Goal: Task Accomplishment & Management: Manage account settings

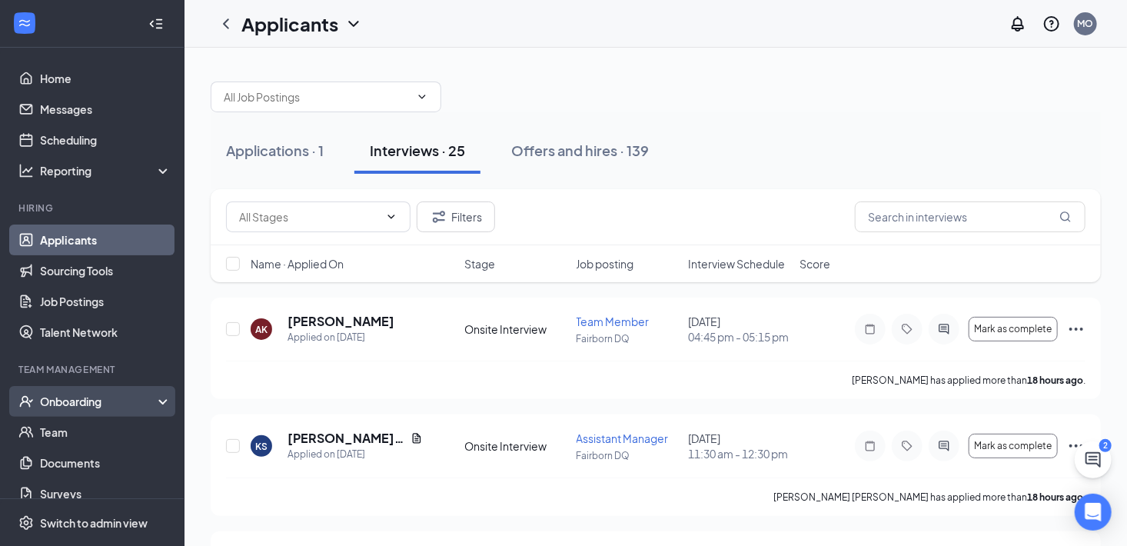
click at [75, 406] on div "Onboarding" at bounding box center [99, 401] width 118 height 15
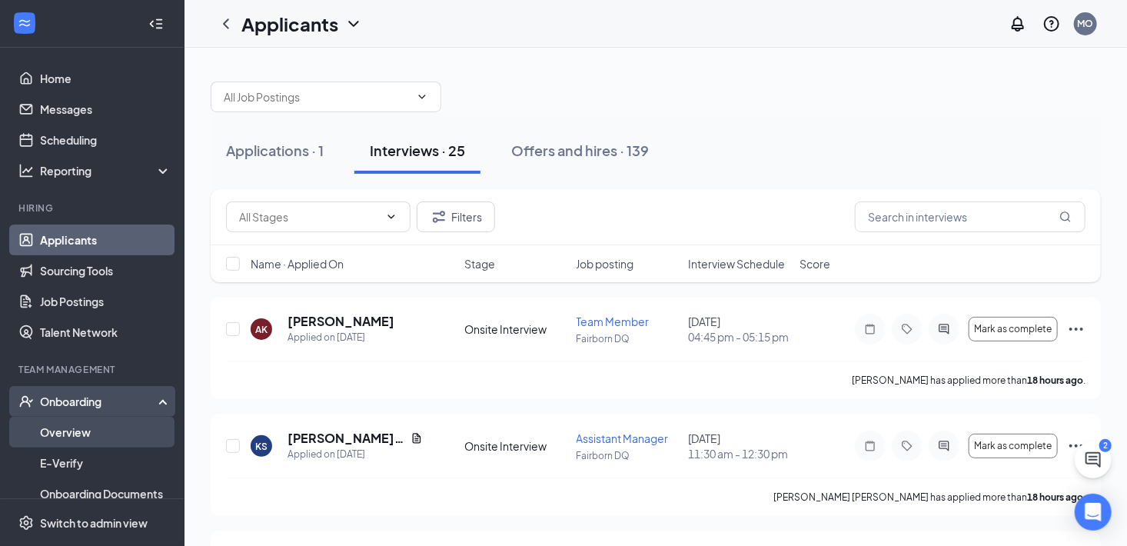
click at [74, 431] on link "Overview" at bounding box center [105, 432] width 131 height 31
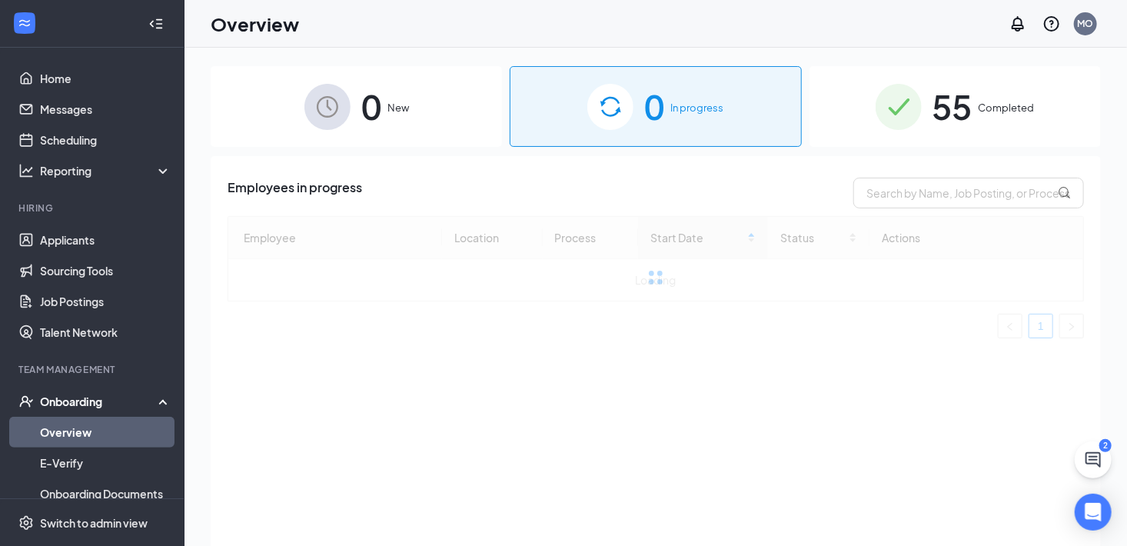
click at [853, 109] on div "55 Completed" at bounding box center [955, 106] width 291 height 81
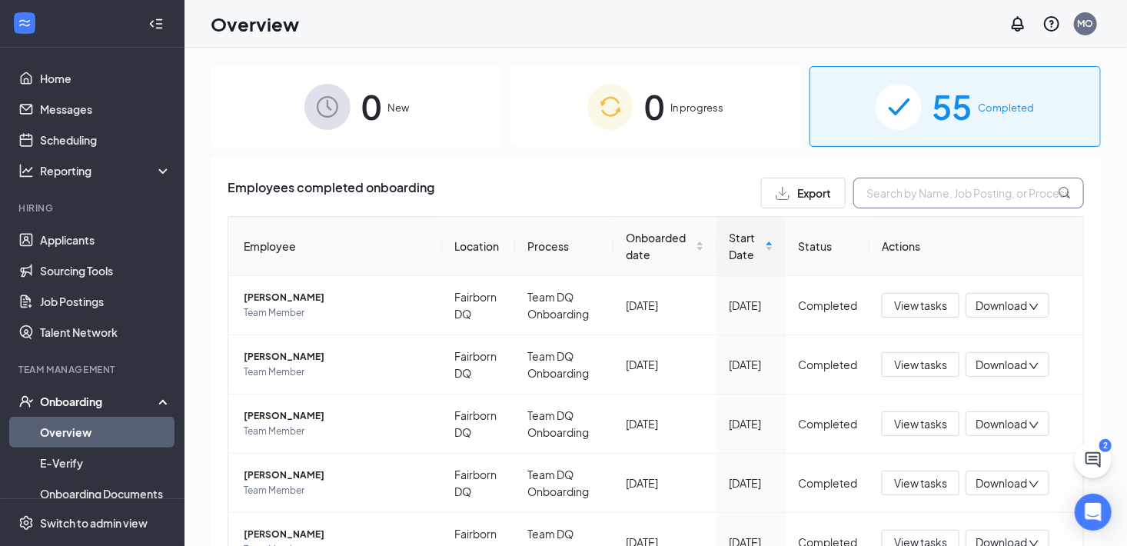
click at [890, 198] on input "text" at bounding box center [968, 193] width 231 height 31
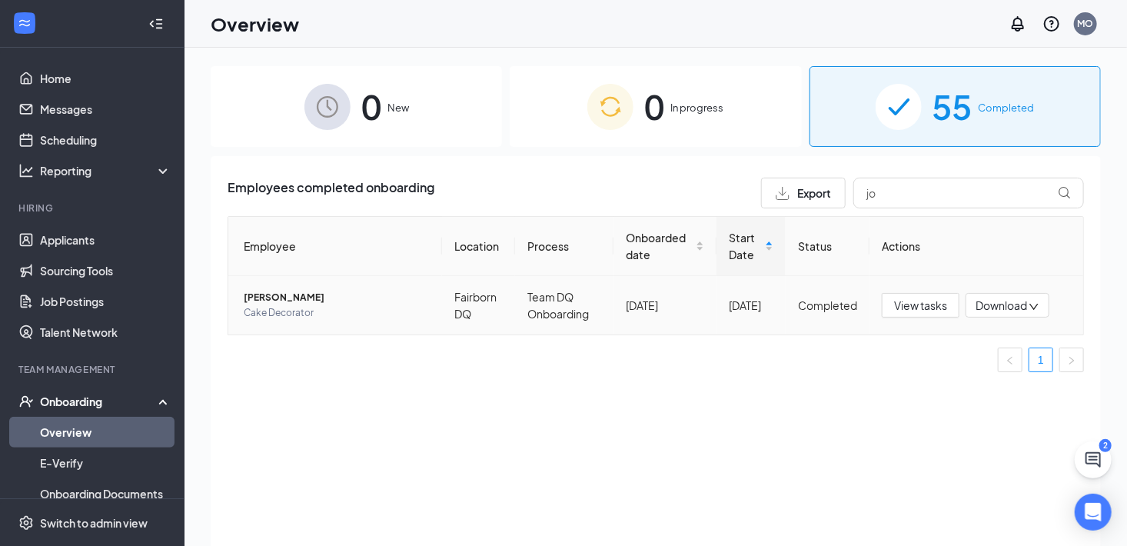
click at [305, 298] on span "[PERSON_NAME]" at bounding box center [337, 297] width 186 height 15
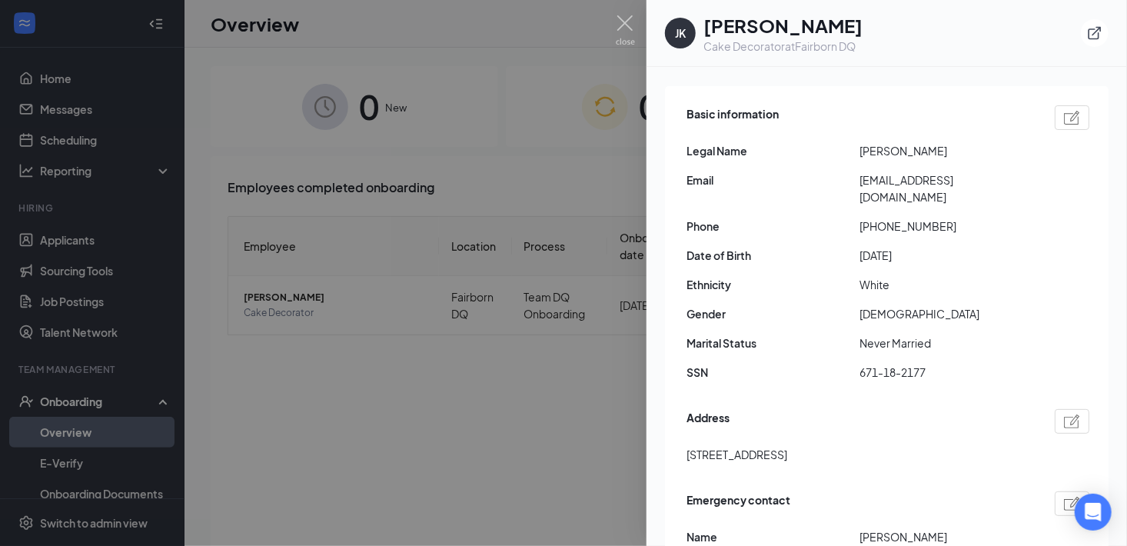
scroll to position [109, 0]
drag, startPoint x: 911, startPoint y: 435, endPoint x: 678, endPoint y: 431, distance: 233.0
click at [678, 431] on div "Basic information Legal Name [PERSON_NAME] Email [EMAIL_ADDRESS][DOMAIN_NAME] P…" at bounding box center [887, 391] width 444 height 612
copy span "[STREET_ADDRESS]"
drag, startPoint x: 860, startPoint y: 204, endPoint x: 954, endPoint y: 219, distance: 94.9
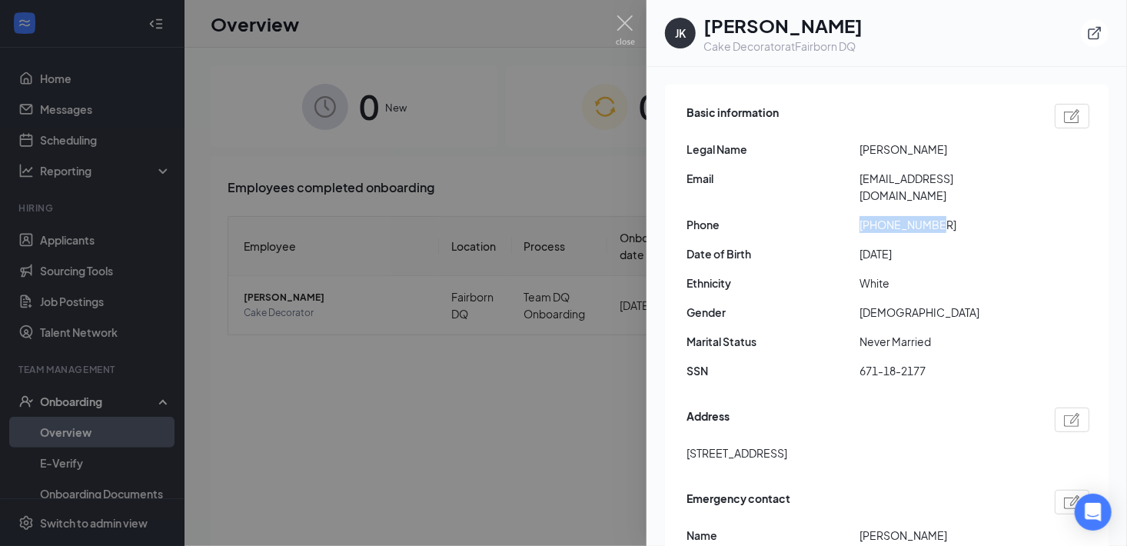
click at [954, 219] on div "Basic information Legal Name [PERSON_NAME] Email [EMAIL_ADDRESS][DOMAIN_NAME] P…" at bounding box center [888, 245] width 403 height 291
copy span "[PHONE_NUMBER]"
drag, startPoint x: 855, startPoint y: 171, endPoint x: 1005, endPoint y: 177, distance: 150.0
click at [1005, 177] on div "Email [EMAIL_ADDRESS][DOMAIN_NAME]" at bounding box center [888, 187] width 403 height 34
copy div "[EMAIL_ADDRESS][DOMAIN_NAME]"
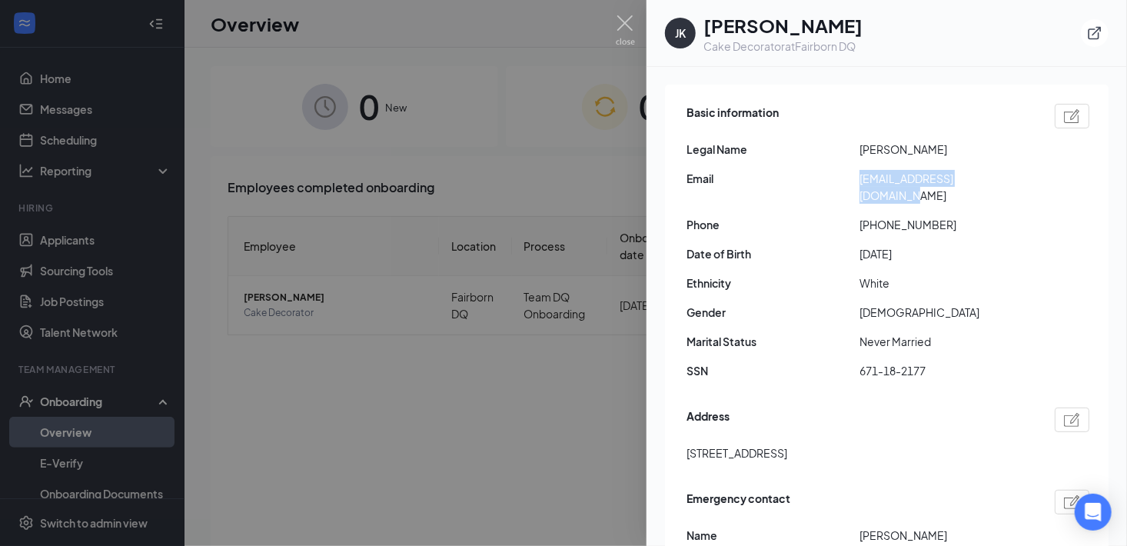
scroll to position [69, 0]
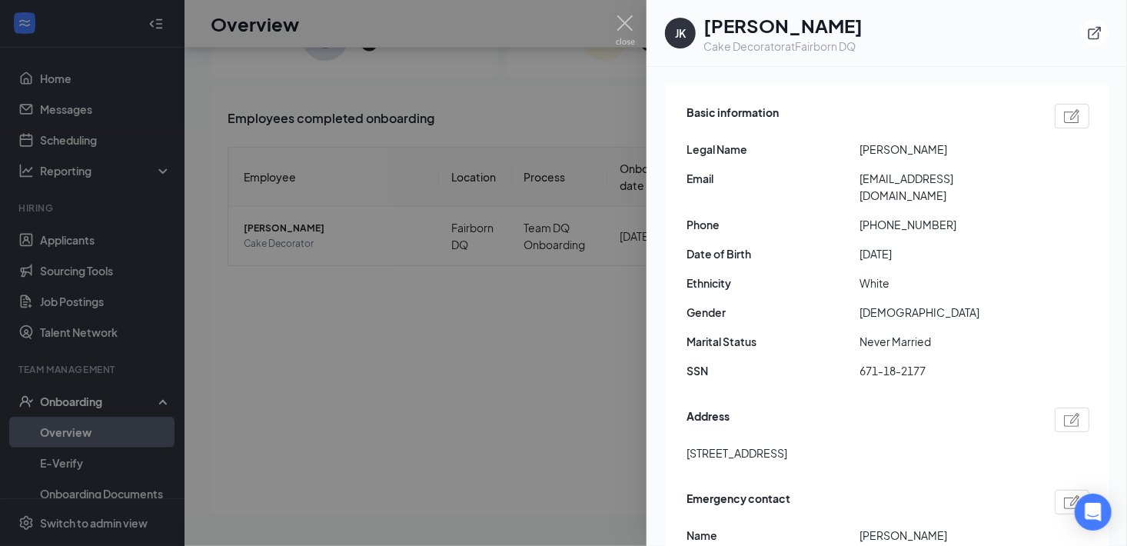
click at [391, 244] on div at bounding box center [563, 273] width 1127 height 546
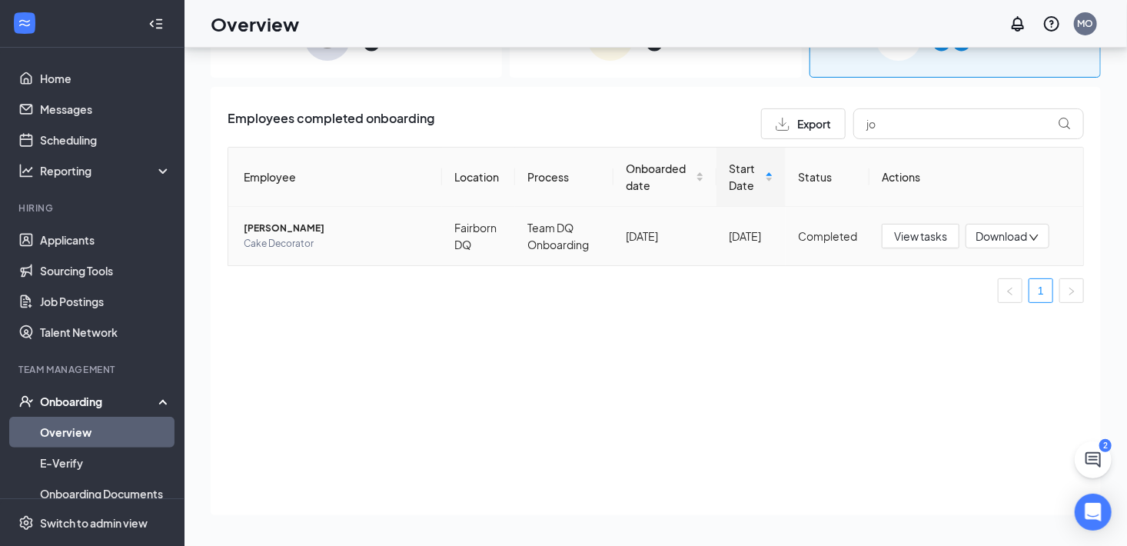
click at [303, 228] on span "[PERSON_NAME]" at bounding box center [337, 228] width 186 height 15
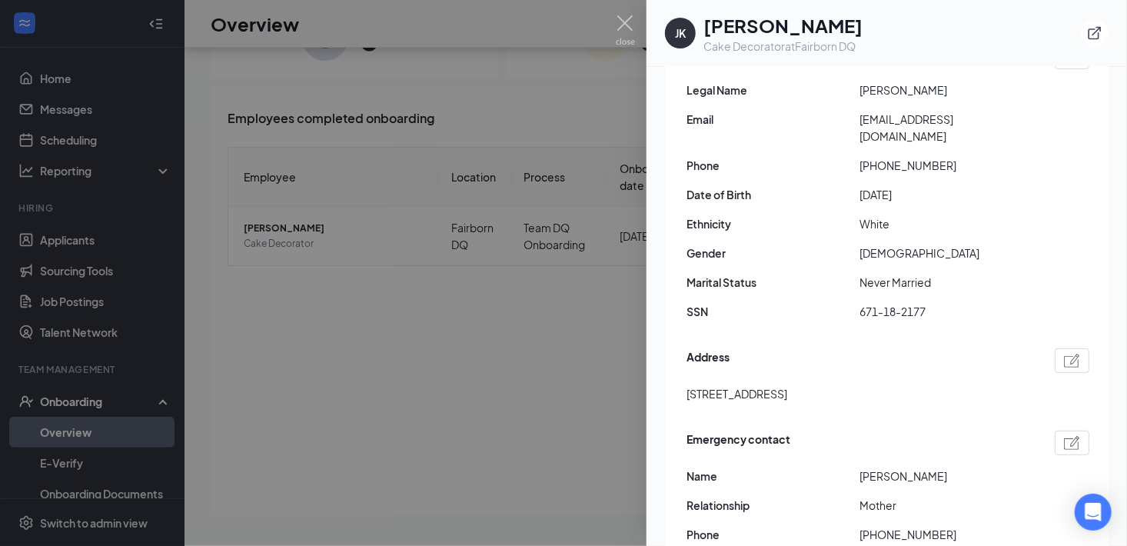
scroll to position [168, 0]
click at [626, 26] on img at bounding box center [625, 30] width 19 height 30
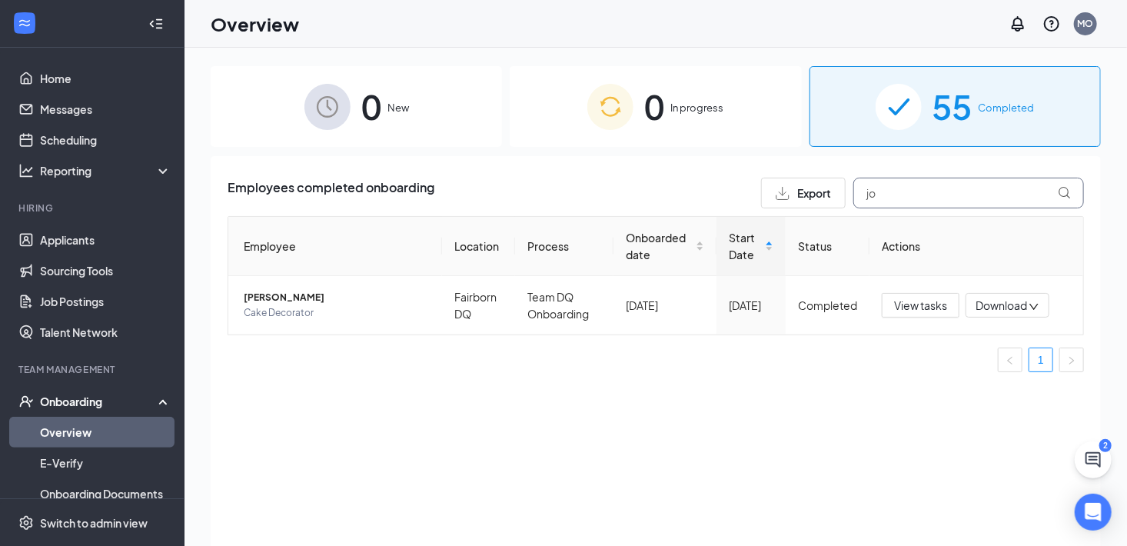
click at [906, 195] on input "jo" at bounding box center [968, 193] width 231 height 31
type input "[PERSON_NAME]"
click at [300, 295] on span "[PERSON_NAME]" at bounding box center [337, 297] width 186 height 15
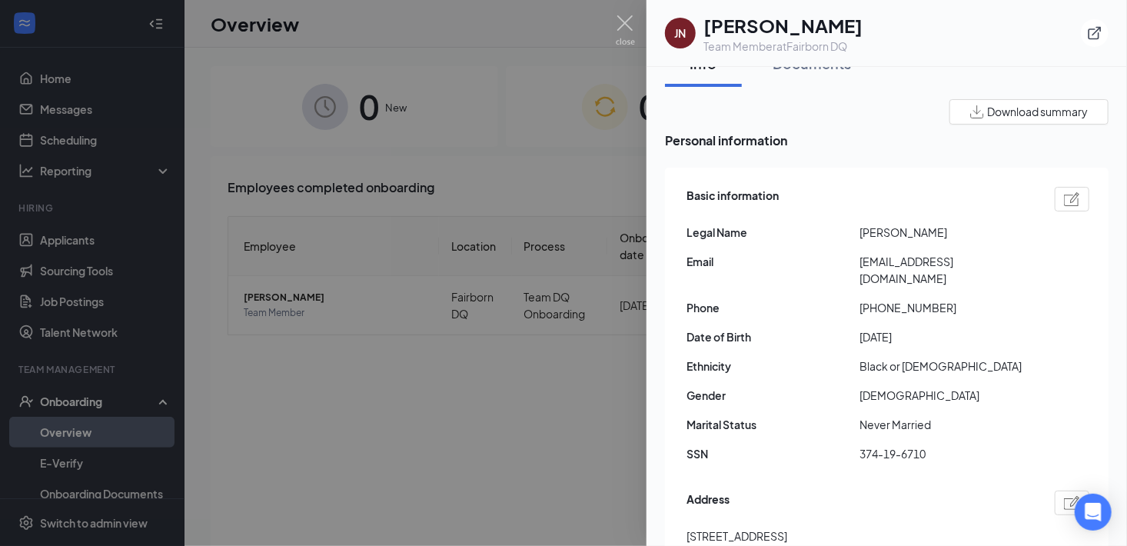
scroll to position [27, 0]
drag, startPoint x: 855, startPoint y: 259, endPoint x: 1003, endPoint y: 263, distance: 148.4
click at [1003, 263] on div "Email [EMAIL_ADDRESS][DOMAIN_NAME]" at bounding box center [888, 269] width 403 height 34
copy div "[EMAIL_ADDRESS][DOMAIN_NAME]"
click at [798, 338] on div "Basic information Legal Name [PERSON_NAME] Email [EMAIL_ADDRESS][DOMAIN_NAME] P…" at bounding box center [888, 327] width 403 height 291
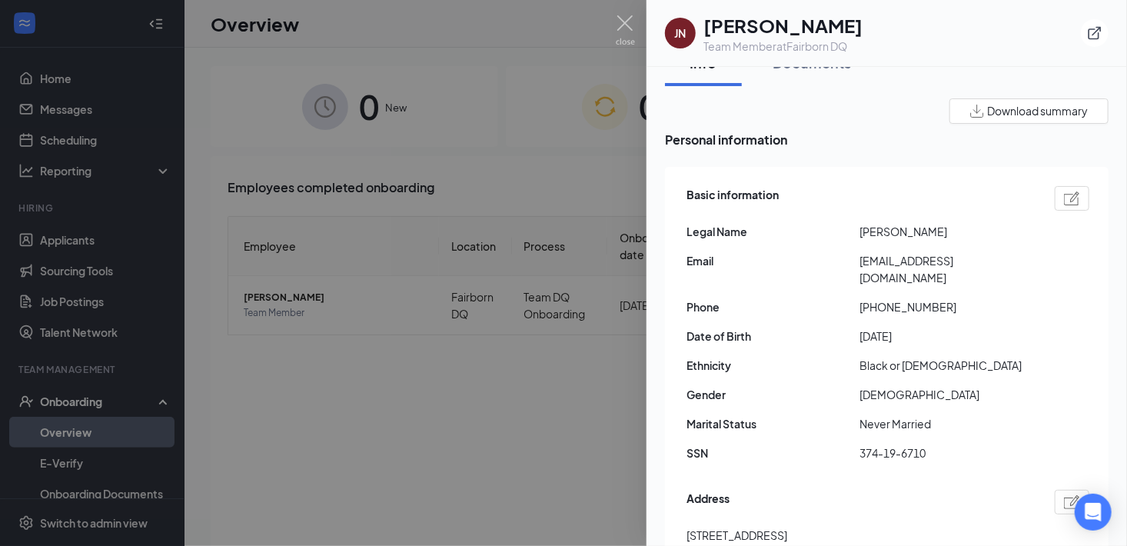
drag, startPoint x: 680, startPoint y: 517, endPoint x: 954, endPoint y: 523, distance: 273.8
click at [954, 523] on div "Basic information Legal Name [PERSON_NAME] Email [EMAIL_ADDRESS][DOMAIN_NAME] P…" at bounding box center [887, 456] width 444 height 578
copy span "[STREET_ADDRESS]"
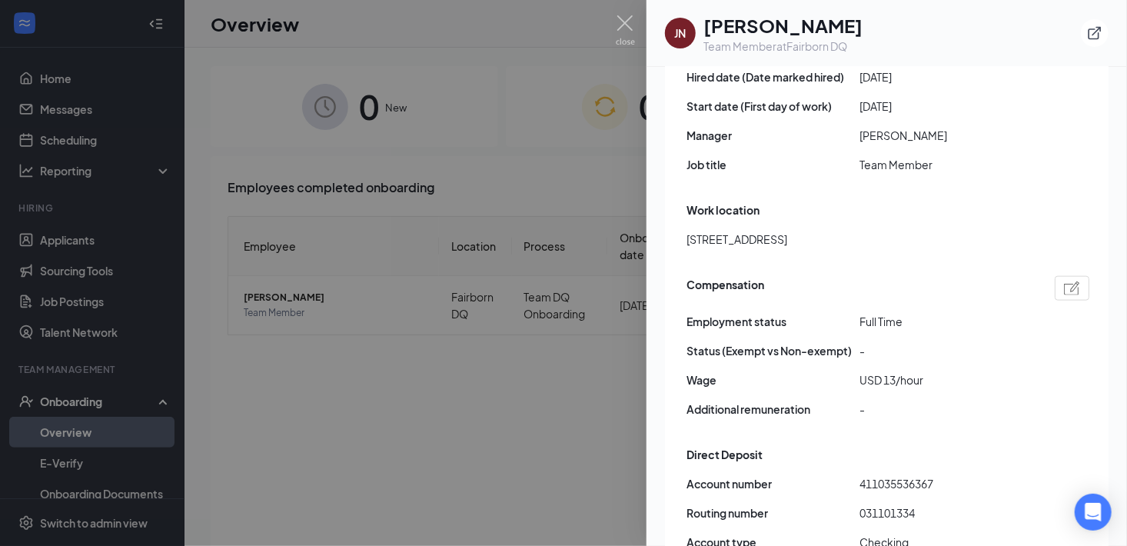
scroll to position [861, 0]
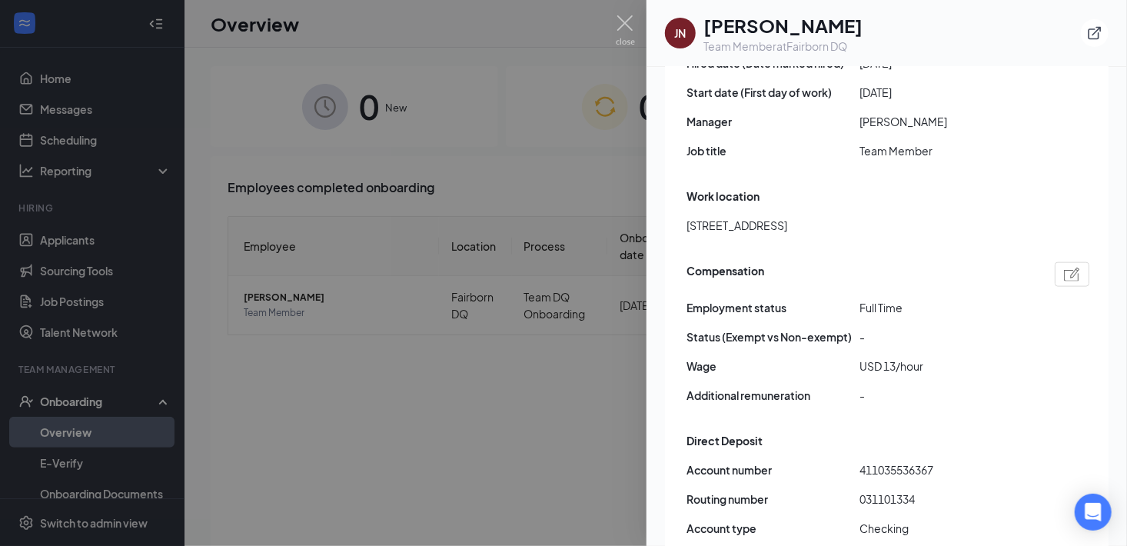
click at [485, 205] on div at bounding box center [563, 273] width 1127 height 546
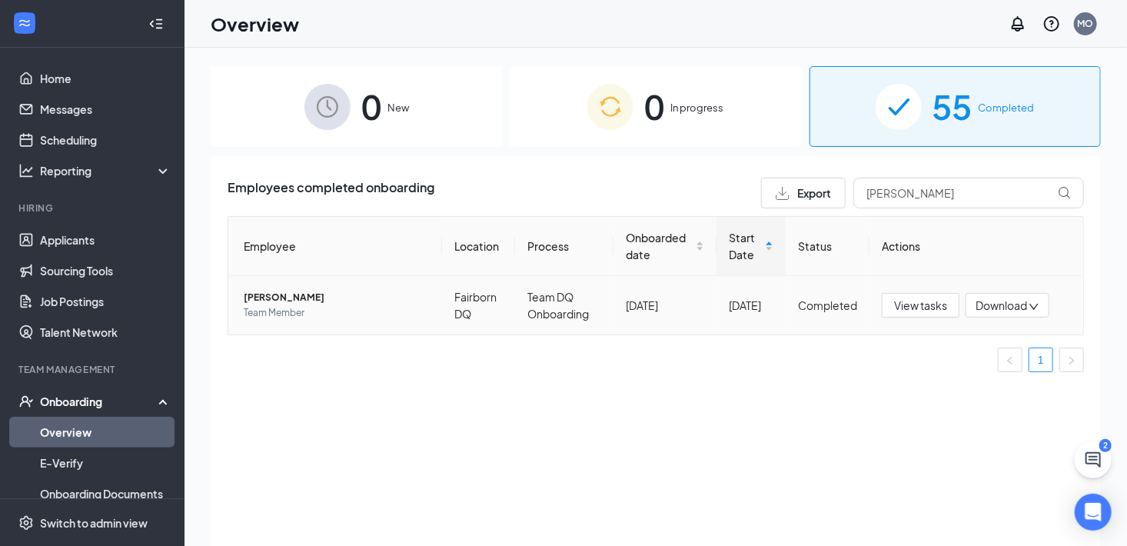
click at [1000, 302] on span "Download" at bounding box center [1002, 306] width 52 height 16
click at [831, 377] on div "Employee Location Process Onboarded date Start Date Status Actions Jaytiana N […" at bounding box center [656, 300] width 856 height 168
click at [936, 308] on span "View tasks" at bounding box center [920, 305] width 53 height 17
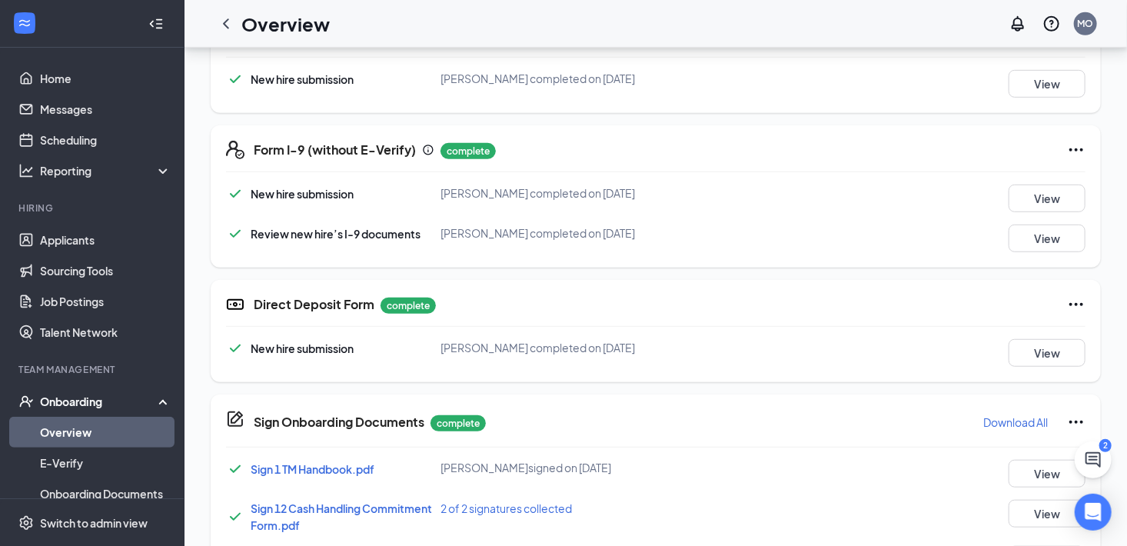
scroll to position [394, 0]
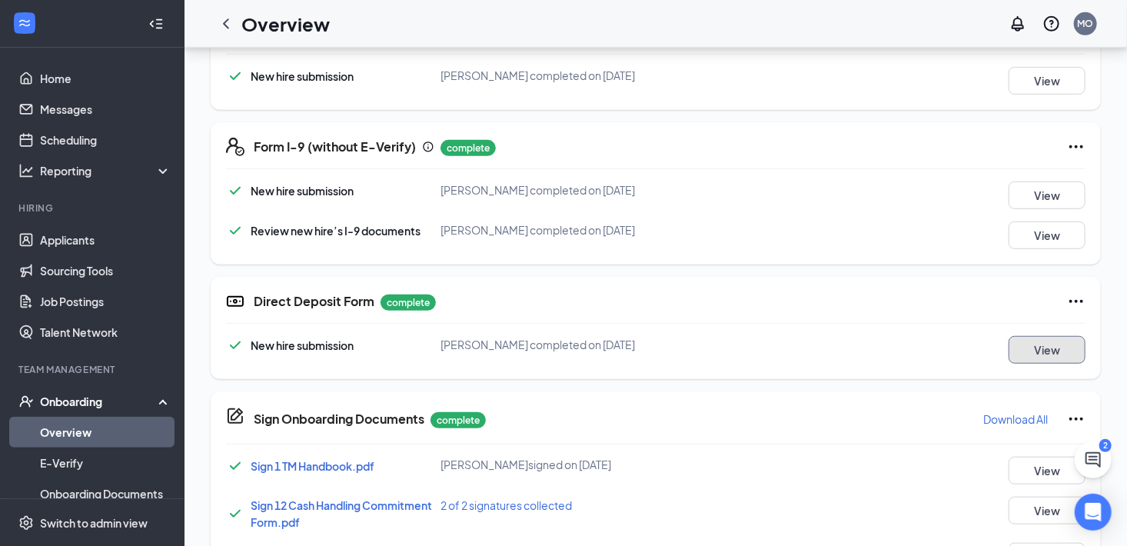
click at [1065, 357] on button "View" at bounding box center [1047, 350] width 77 height 28
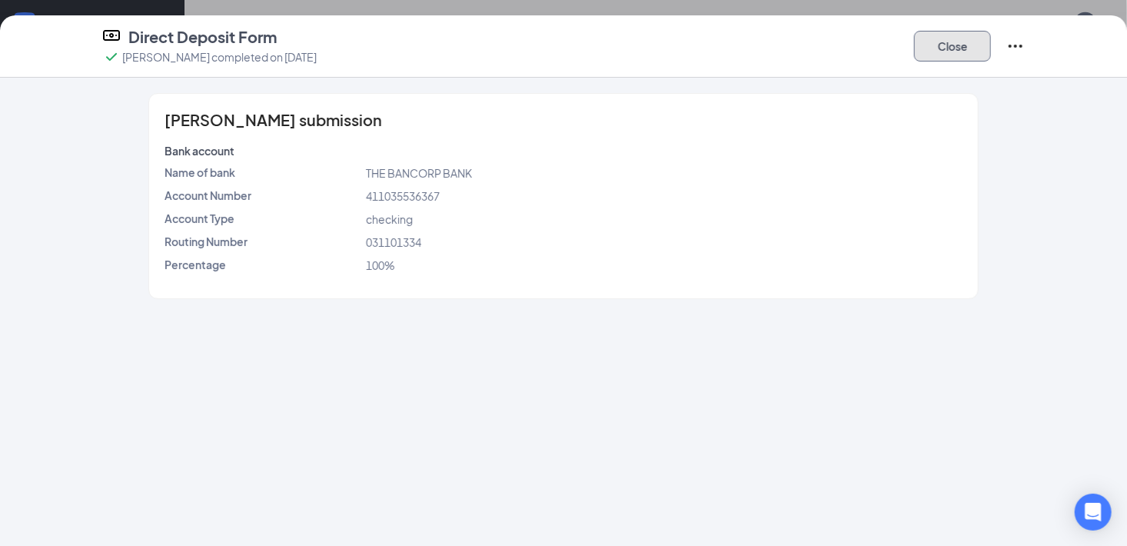
click at [943, 38] on button "Close" at bounding box center [952, 46] width 77 height 31
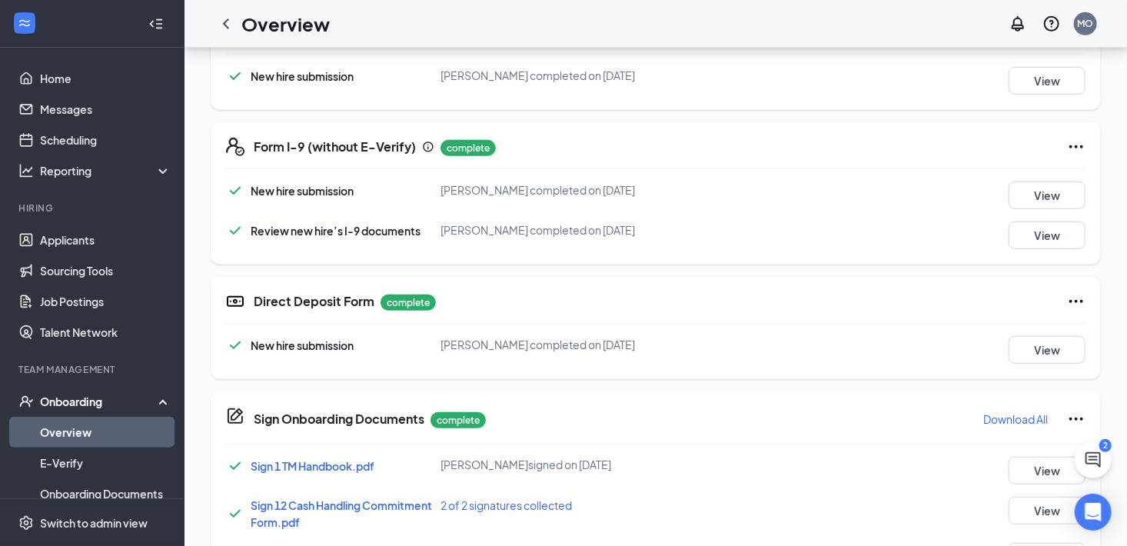
click at [45, 429] on link "Overview" at bounding box center [105, 432] width 131 height 31
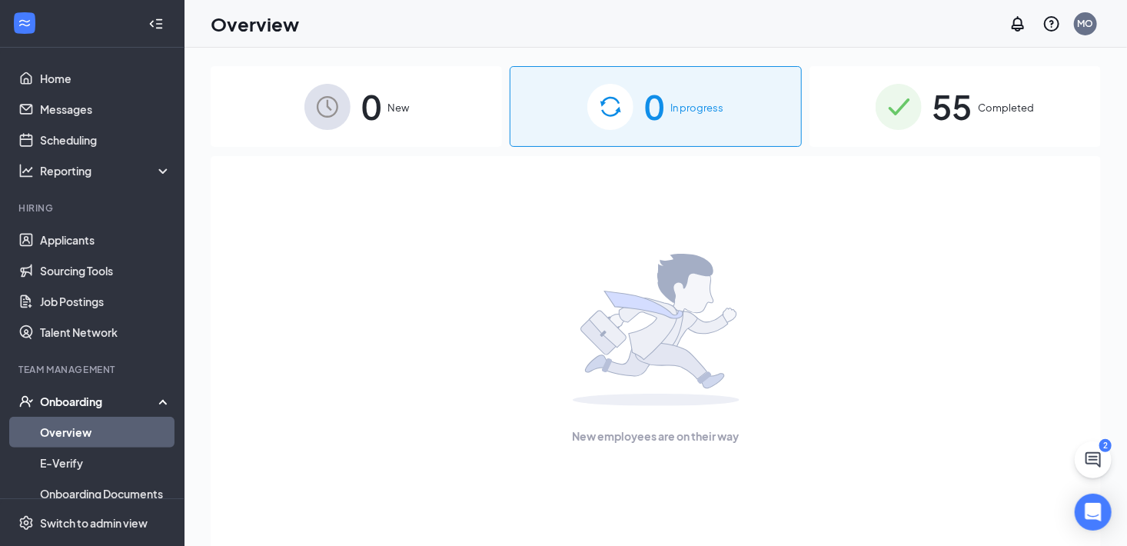
click at [897, 107] on img at bounding box center [899, 107] width 46 height 46
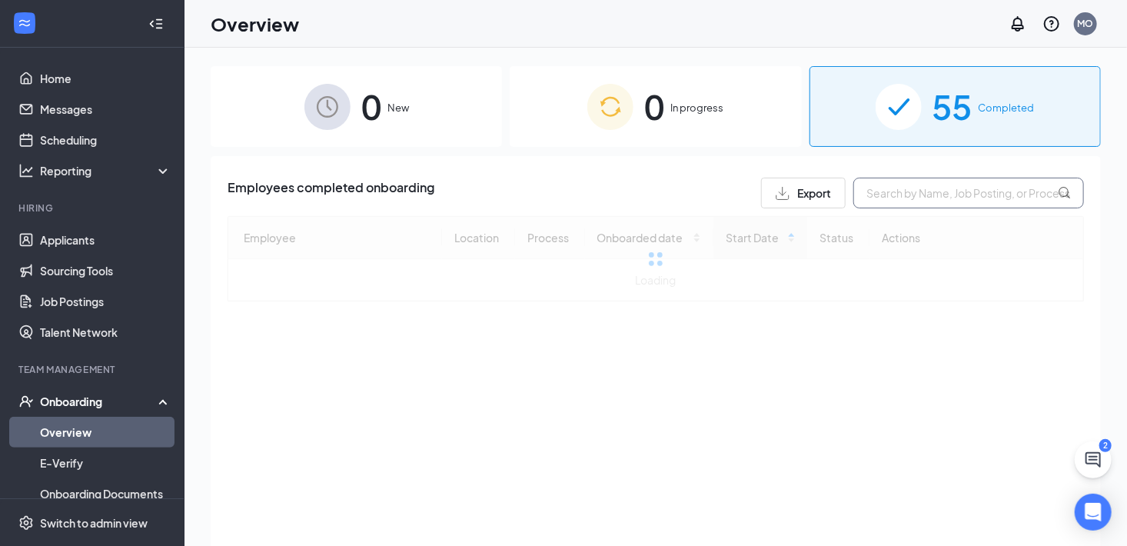
click at [924, 181] on input "text" at bounding box center [968, 193] width 231 height 31
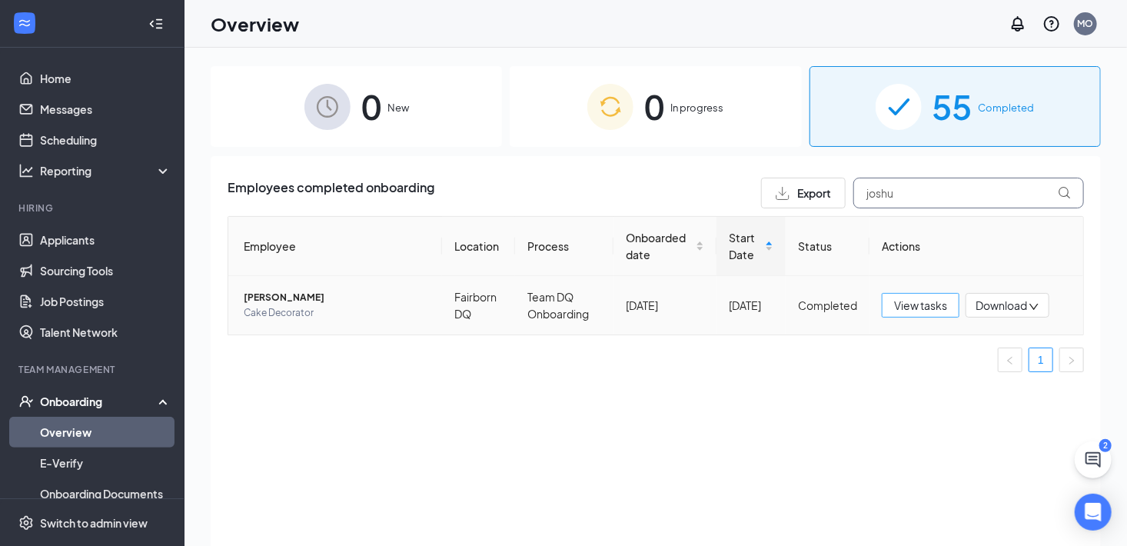
type input "joshu"
click at [906, 303] on span "View tasks" at bounding box center [920, 305] width 53 height 17
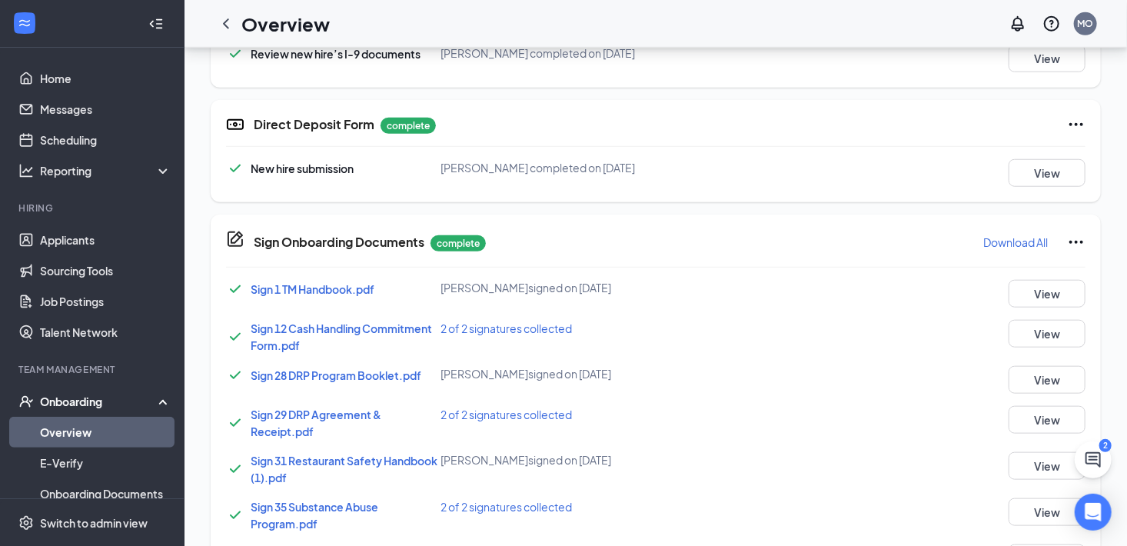
scroll to position [584, 0]
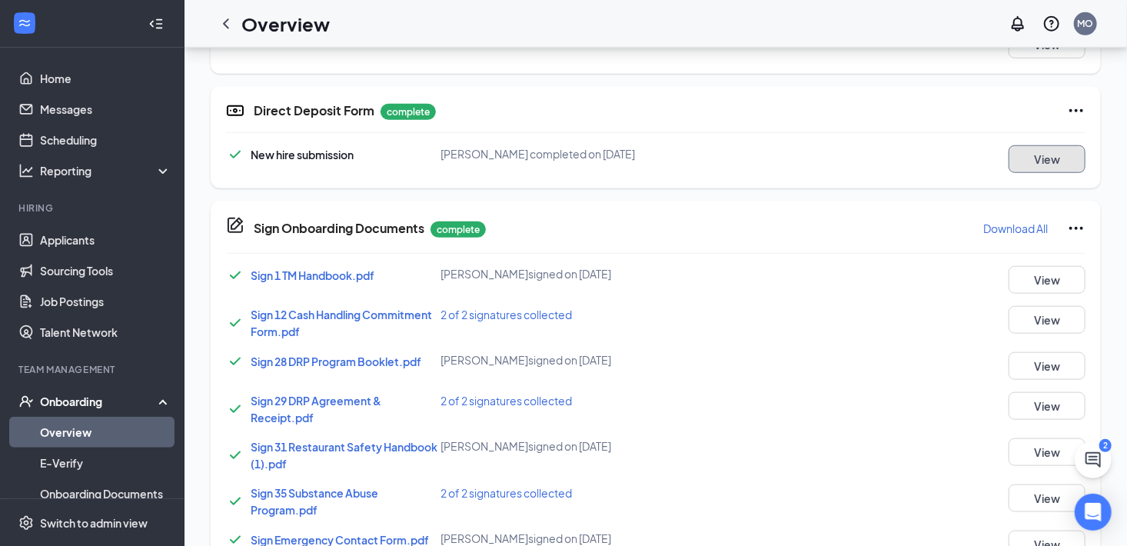
click at [1016, 145] on button "View" at bounding box center [1047, 159] width 77 height 28
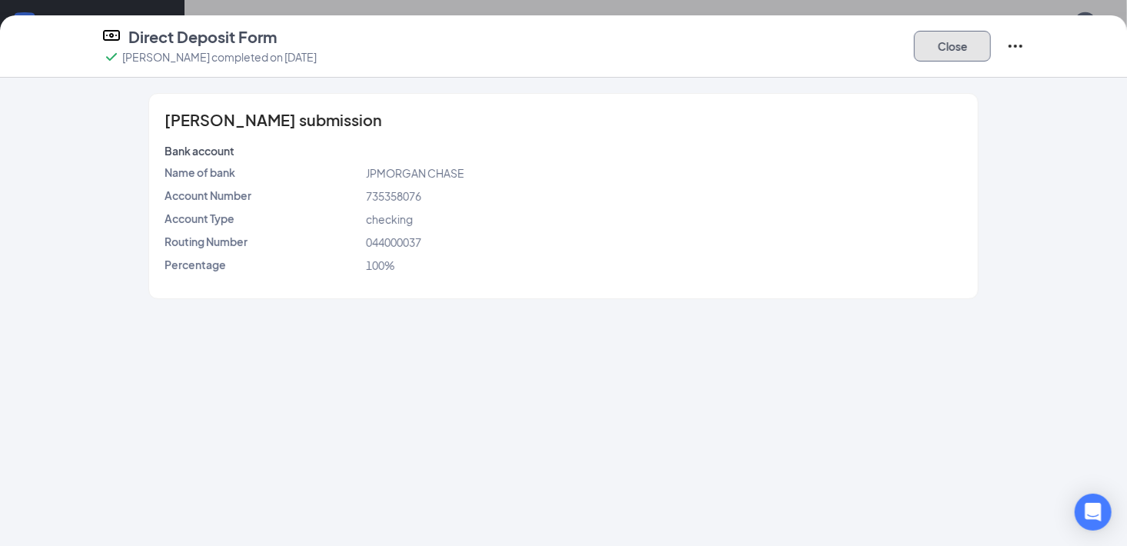
click at [947, 42] on button "Close" at bounding box center [952, 46] width 77 height 31
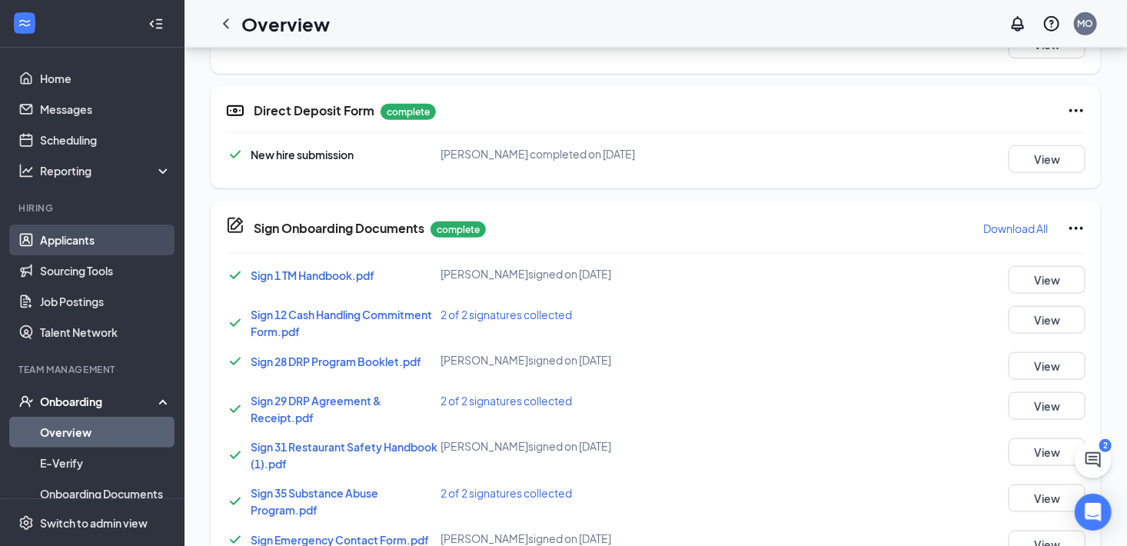
click at [61, 248] on link "Applicants" at bounding box center [105, 239] width 131 height 31
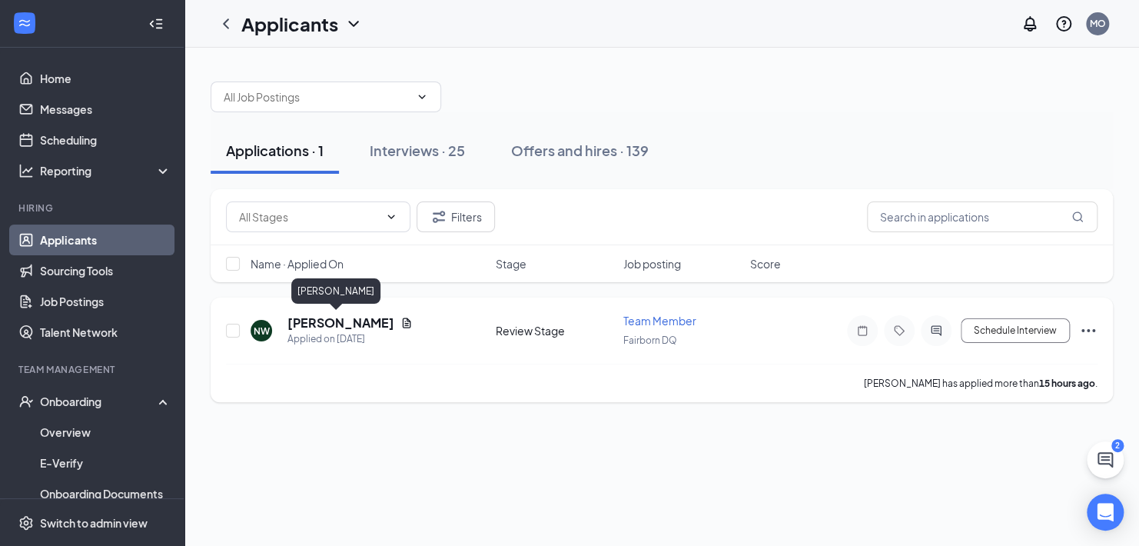
click at [334, 326] on h5 "[PERSON_NAME]" at bounding box center [341, 322] width 107 height 17
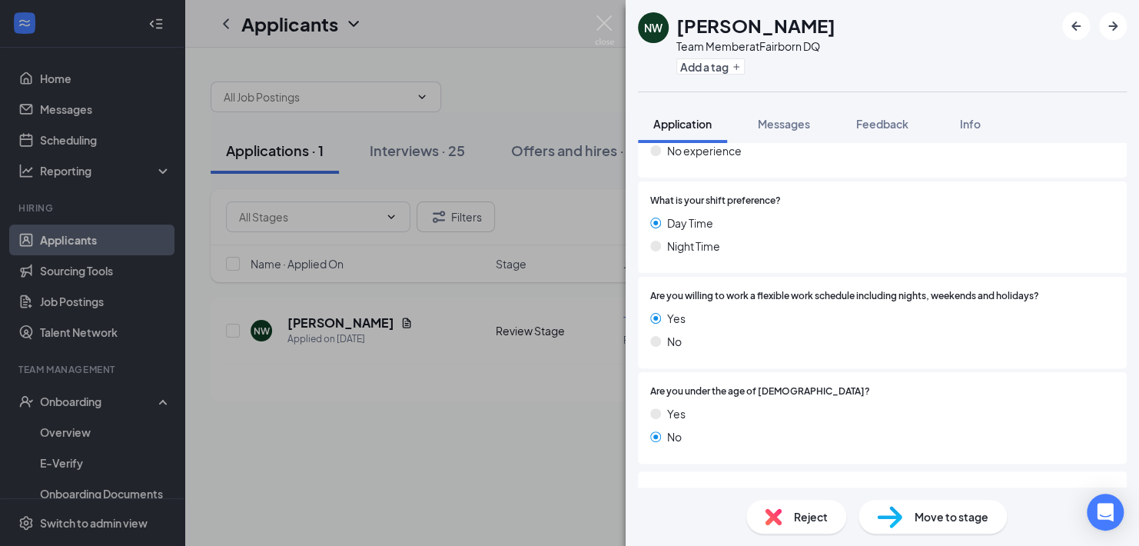
scroll to position [1126, 0]
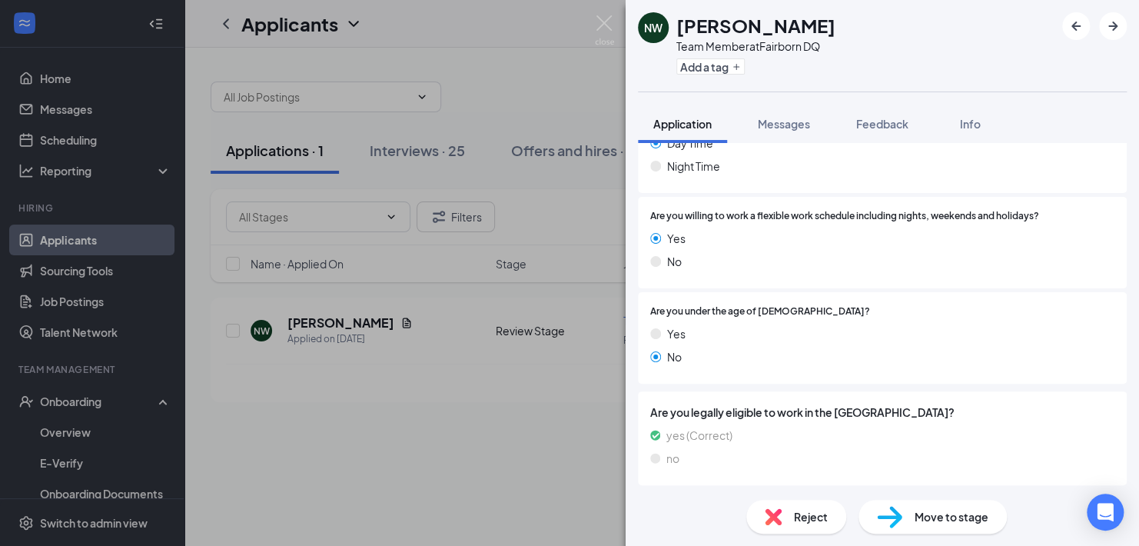
click at [874, 394] on div "Are you legally eligible to work in the [GEOGRAPHIC_DATA]? yes (Correct) no" at bounding box center [882, 438] width 489 height 94
click at [927, 511] on span "Move to stage" at bounding box center [952, 516] width 74 height 17
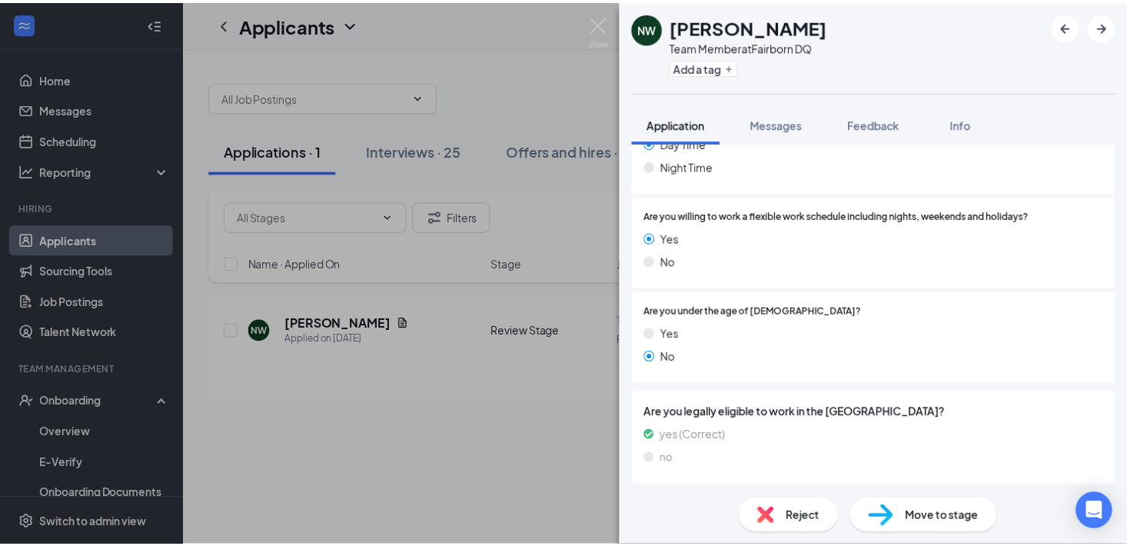
scroll to position [1119, 0]
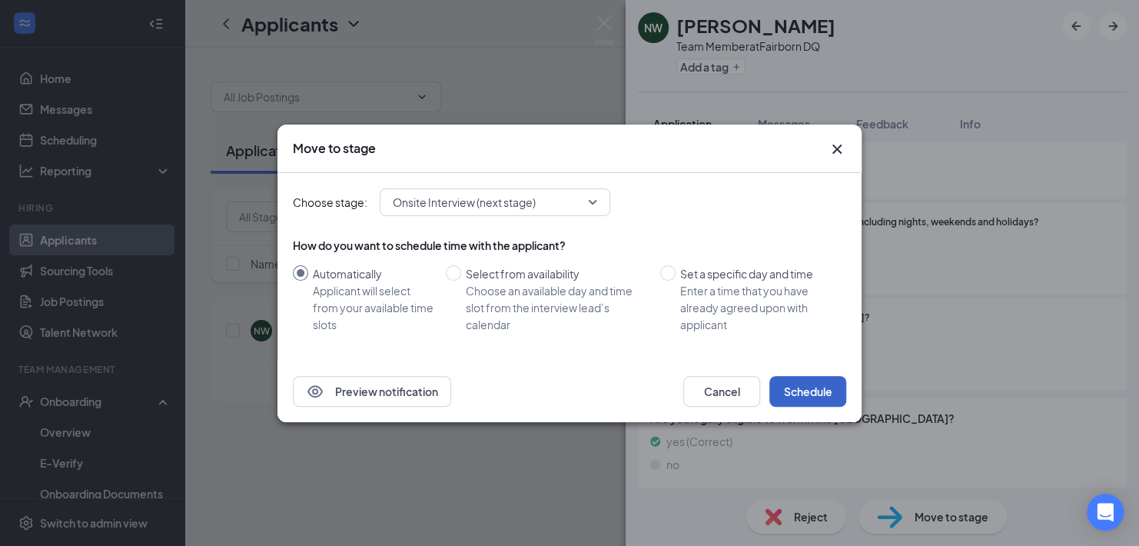
click at [781, 395] on button "Schedule" at bounding box center [808, 391] width 77 height 31
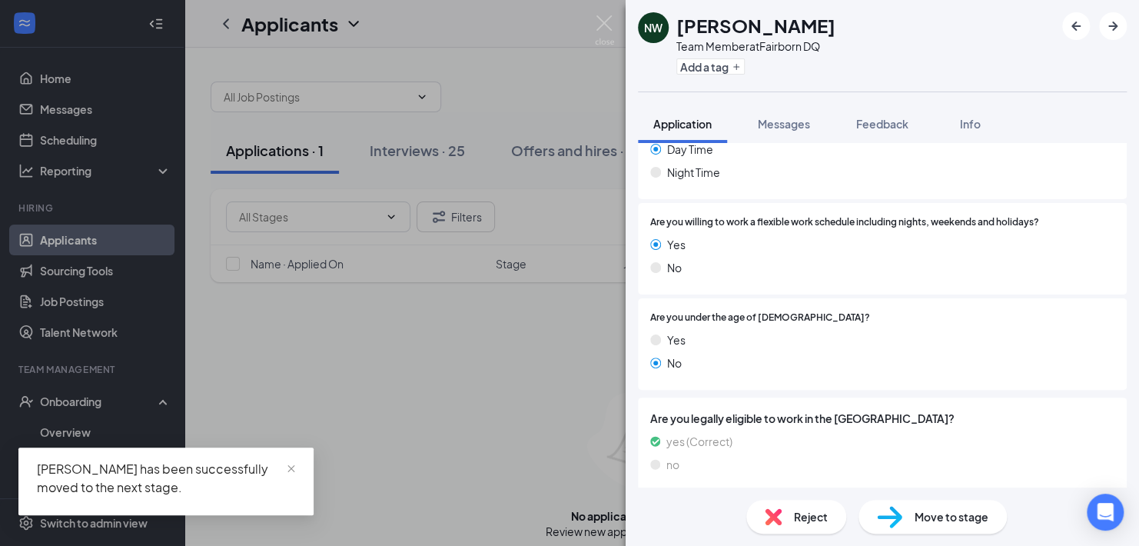
click at [574, 347] on div "NW [PERSON_NAME] Team Member at Fairborn DQ Add a tag Application Messages Feed…" at bounding box center [569, 273] width 1139 height 546
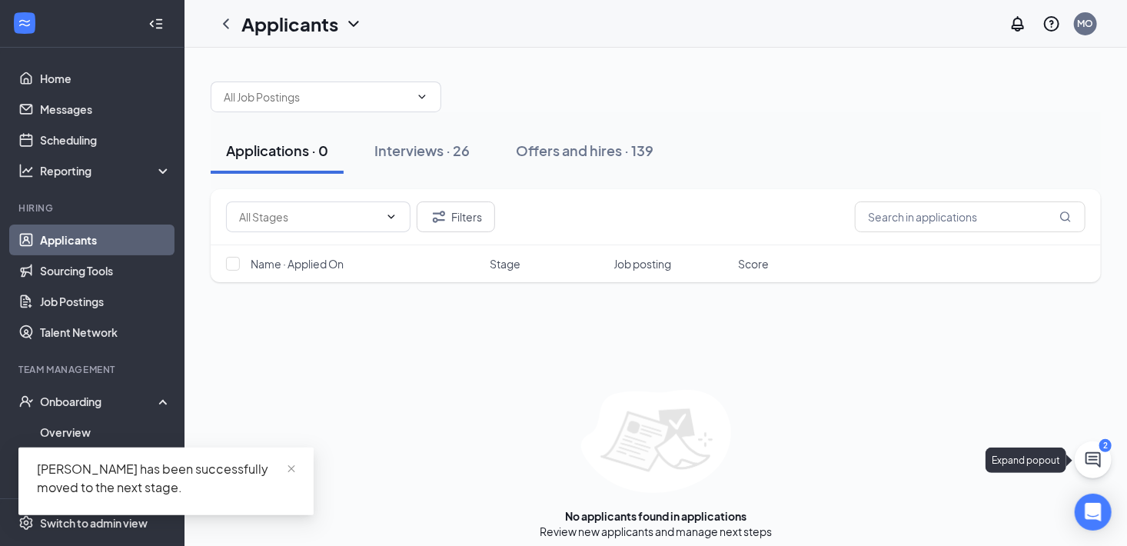
click at [1082, 459] on button at bounding box center [1093, 459] width 37 height 37
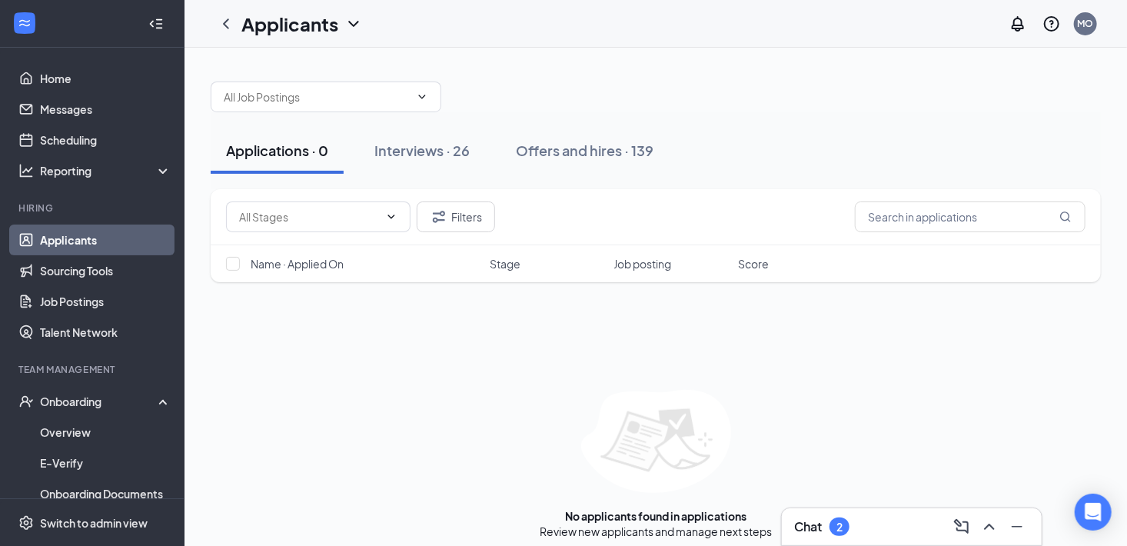
click at [905, 520] on div "Chat 2" at bounding box center [911, 526] width 235 height 25
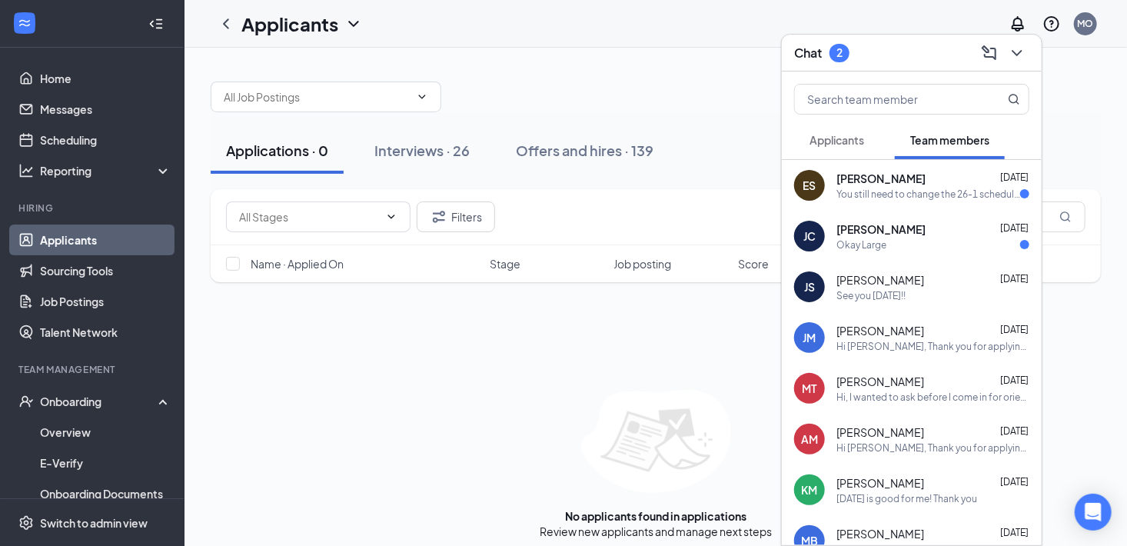
click at [660, 490] on img at bounding box center [656, 441] width 150 height 103
click at [847, 171] on span "[PERSON_NAME]" at bounding box center [880, 178] width 89 height 15
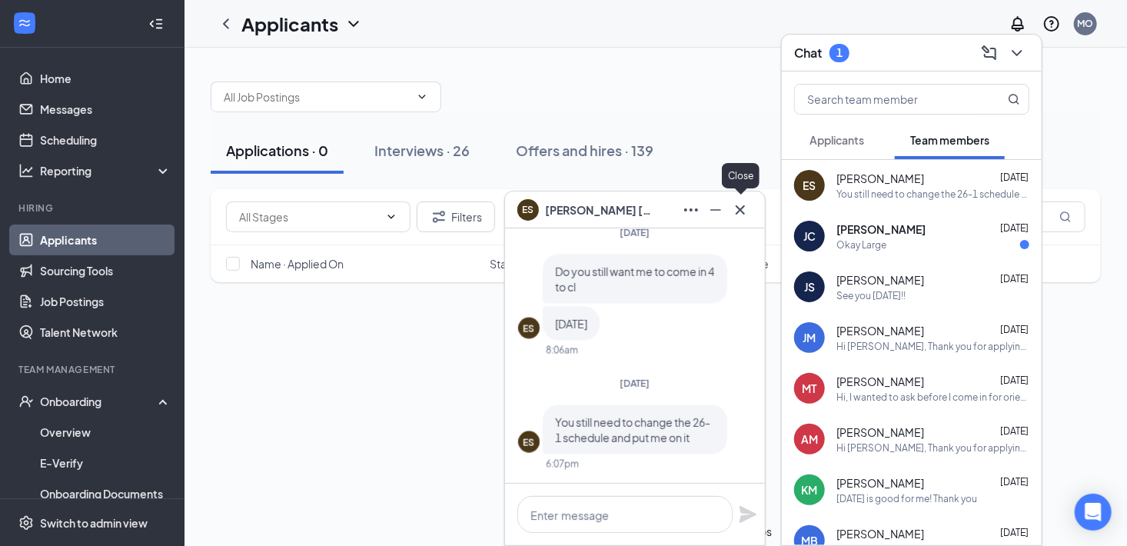
click at [749, 217] on icon "Cross" at bounding box center [740, 210] width 18 height 18
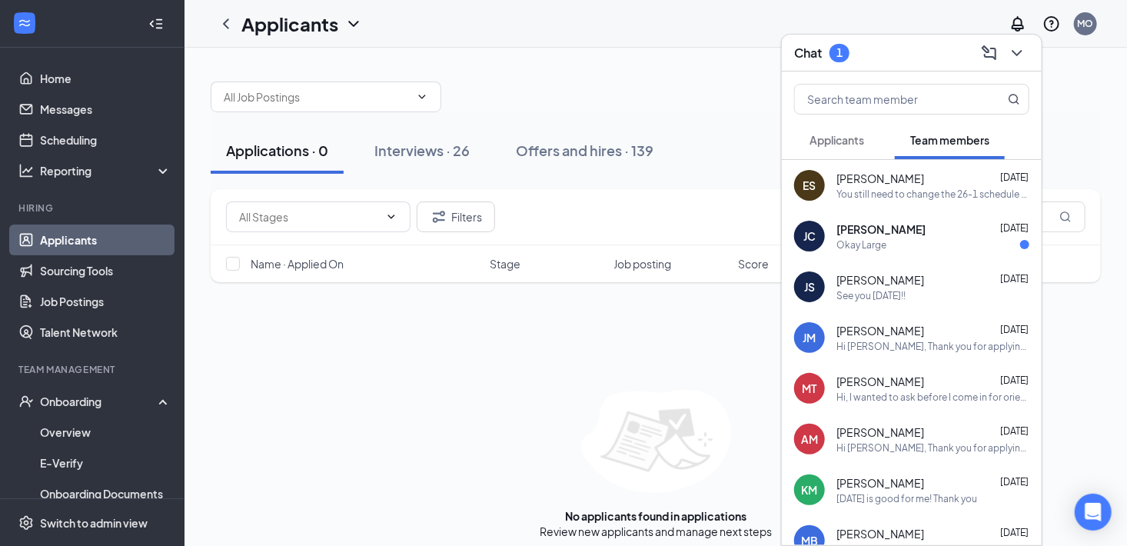
click at [827, 256] on div "[PERSON_NAME] Jaytiana [PERSON_NAME] [DATE] Okay Large" at bounding box center [912, 236] width 260 height 51
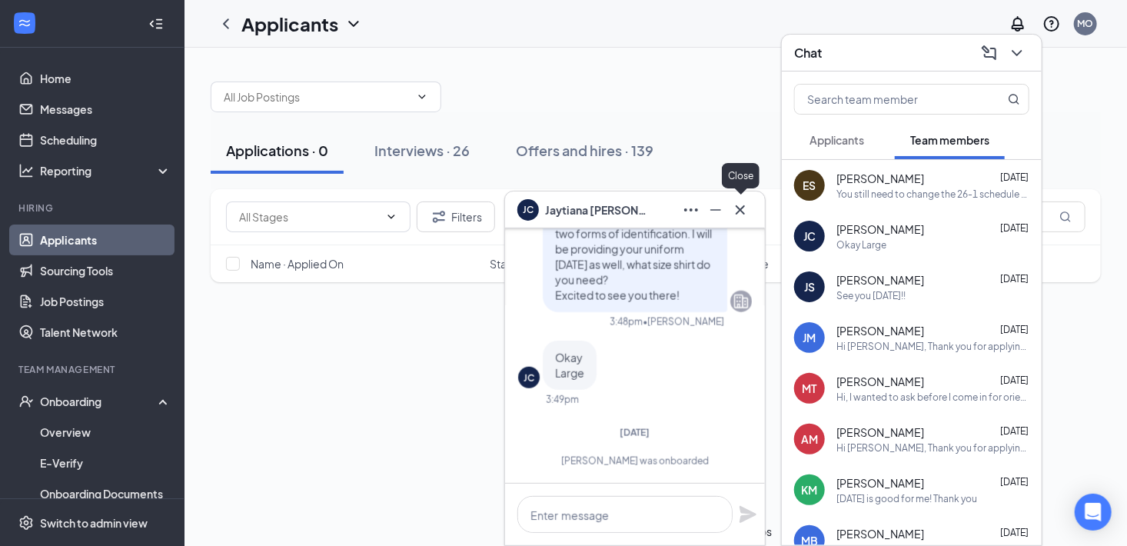
click at [742, 214] on icon "Cross" at bounding box center [740, 210] width 18 height 18
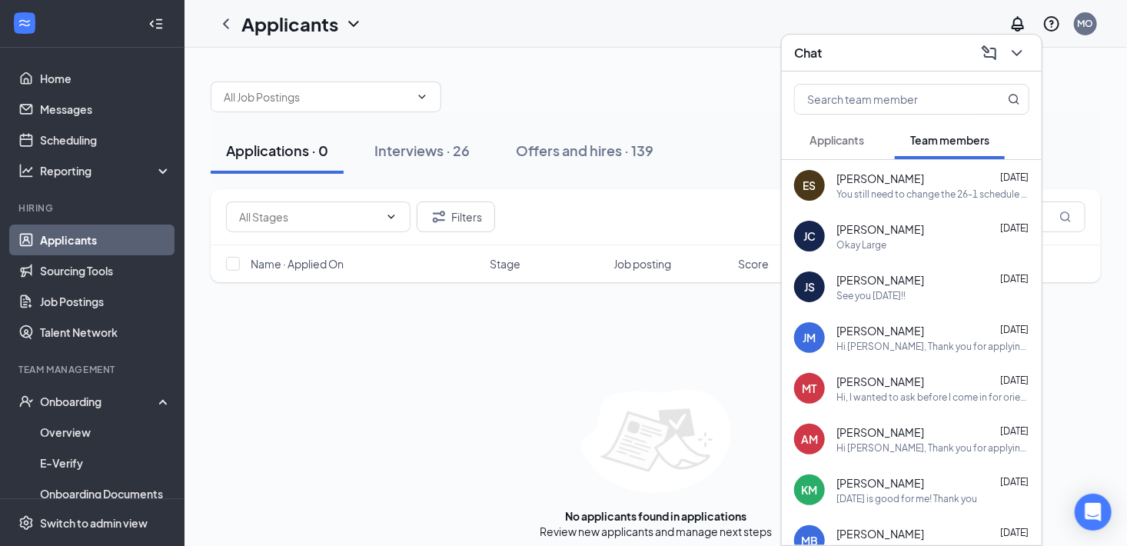
click at [883, 328] on span "[PERSON_NAME]" at bounding box center [880, 330] width 88 height 15
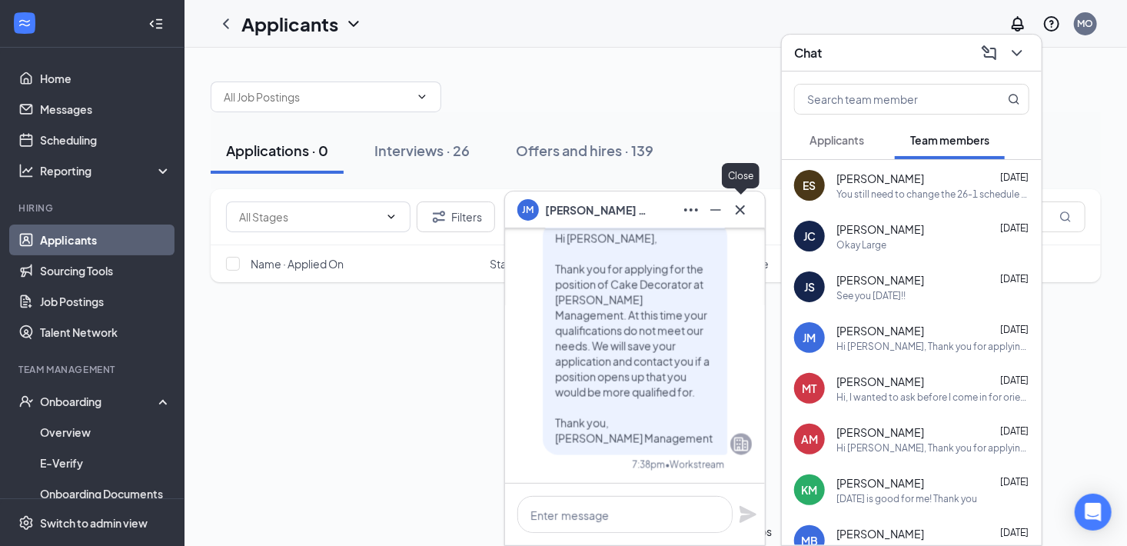
click at [740, 204] on icon "Cross" at bounding box center [740, 210] width 18 height 18
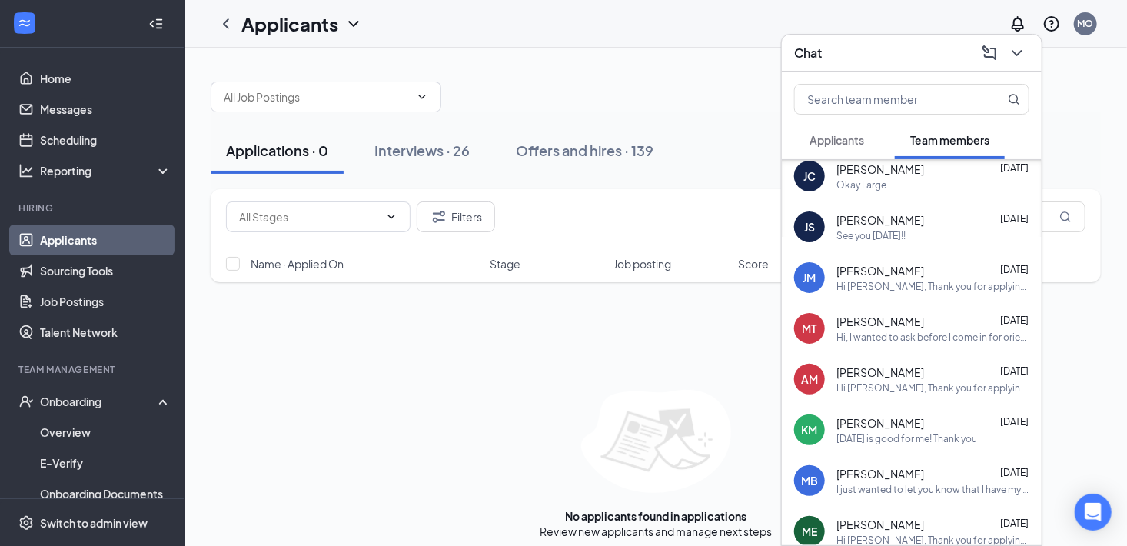
scroll to position [68, 0]
